Goal: Information Seeking & Learning: Learn about a topic

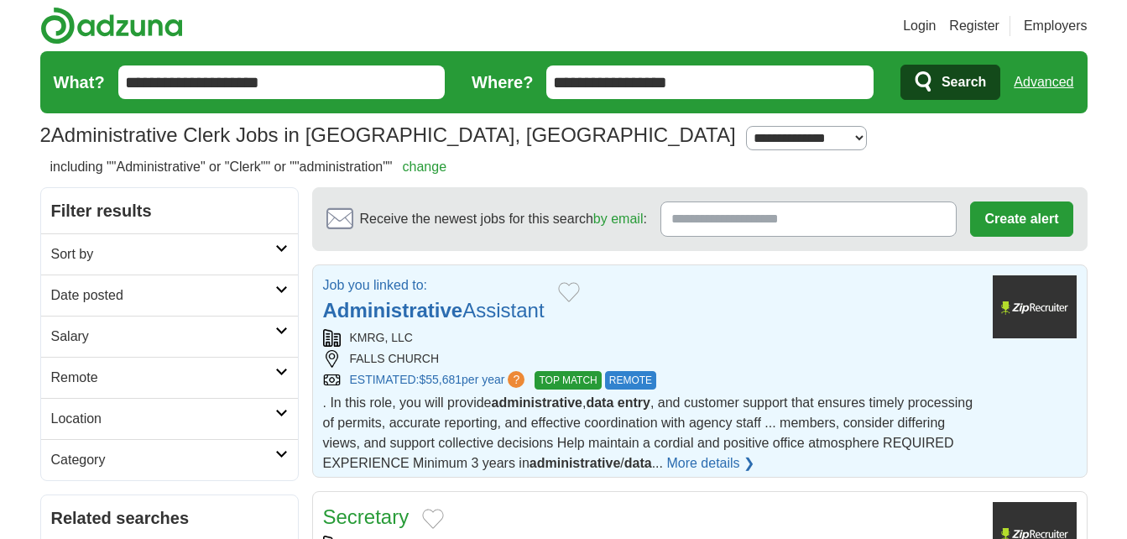
click at [430, 312] on strong "Administrative" at bounding box center [393, 310] width 140 height 23
